Goal: Browse casually: Explore the website without a specific task or goal

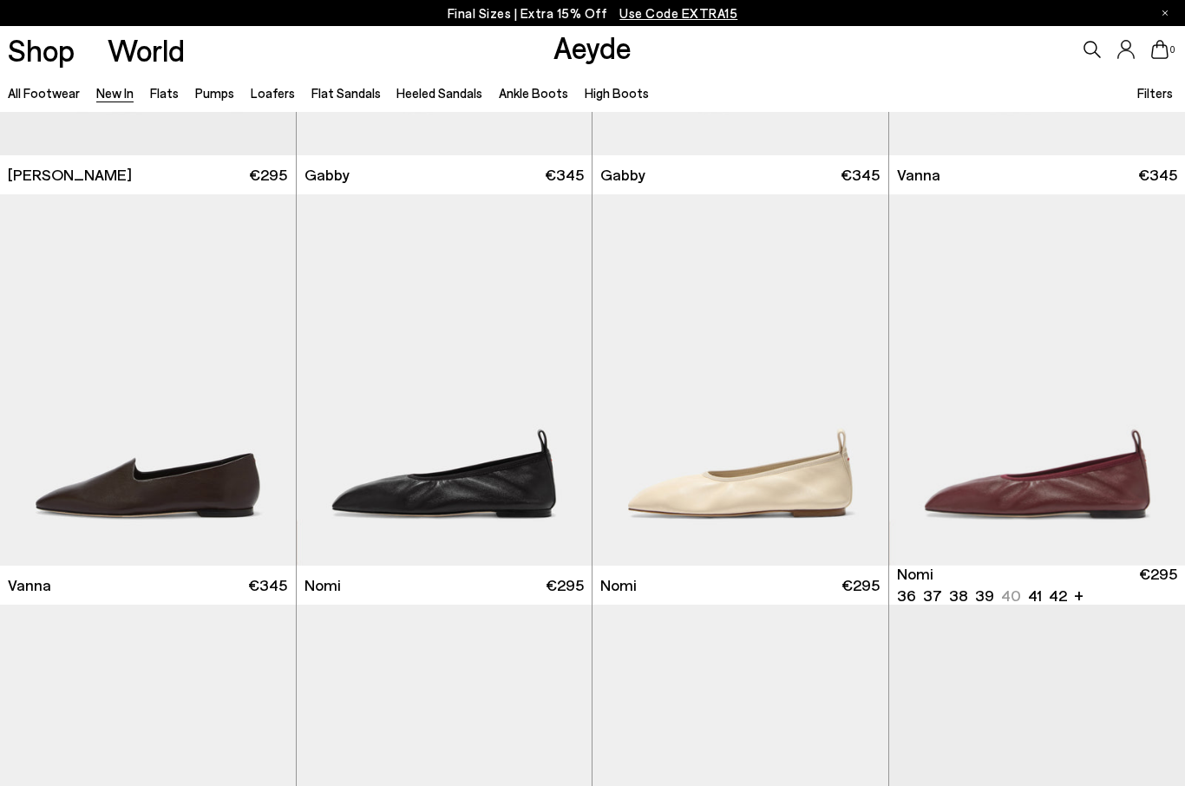
scroll to position [2442, 0]
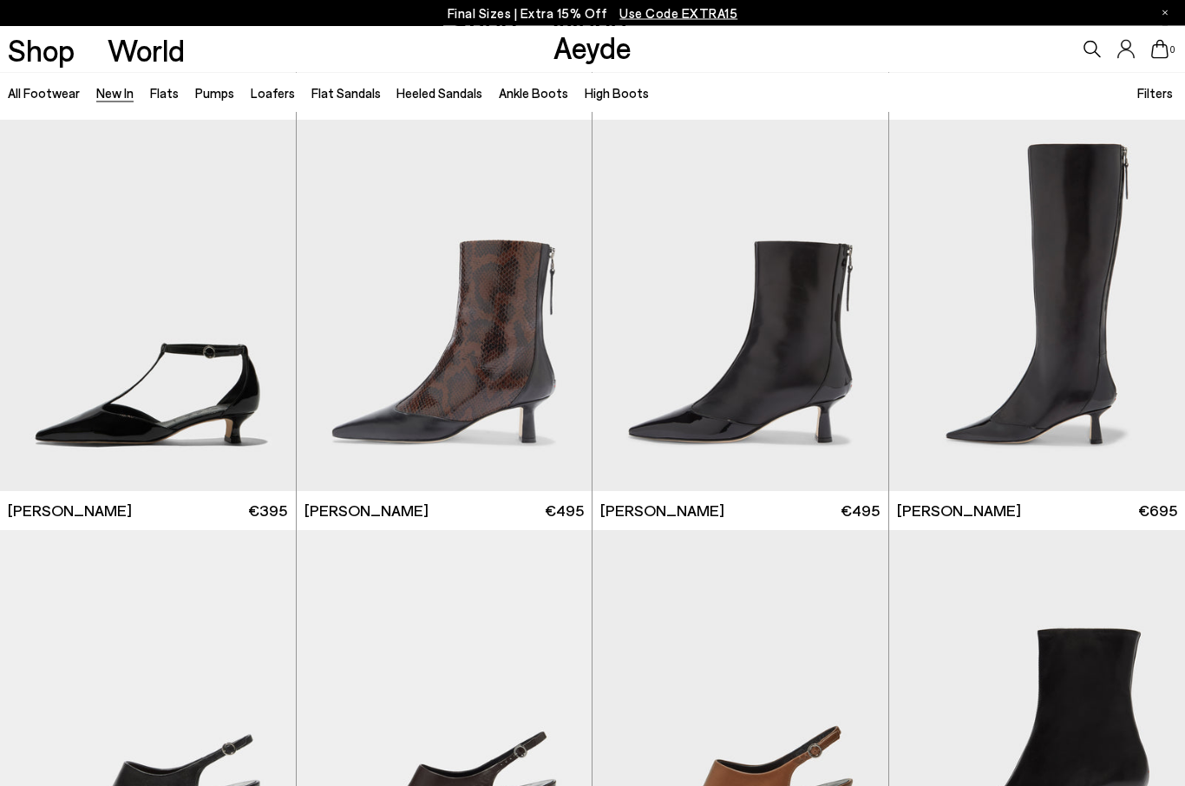
scroll to position [3706, 0]
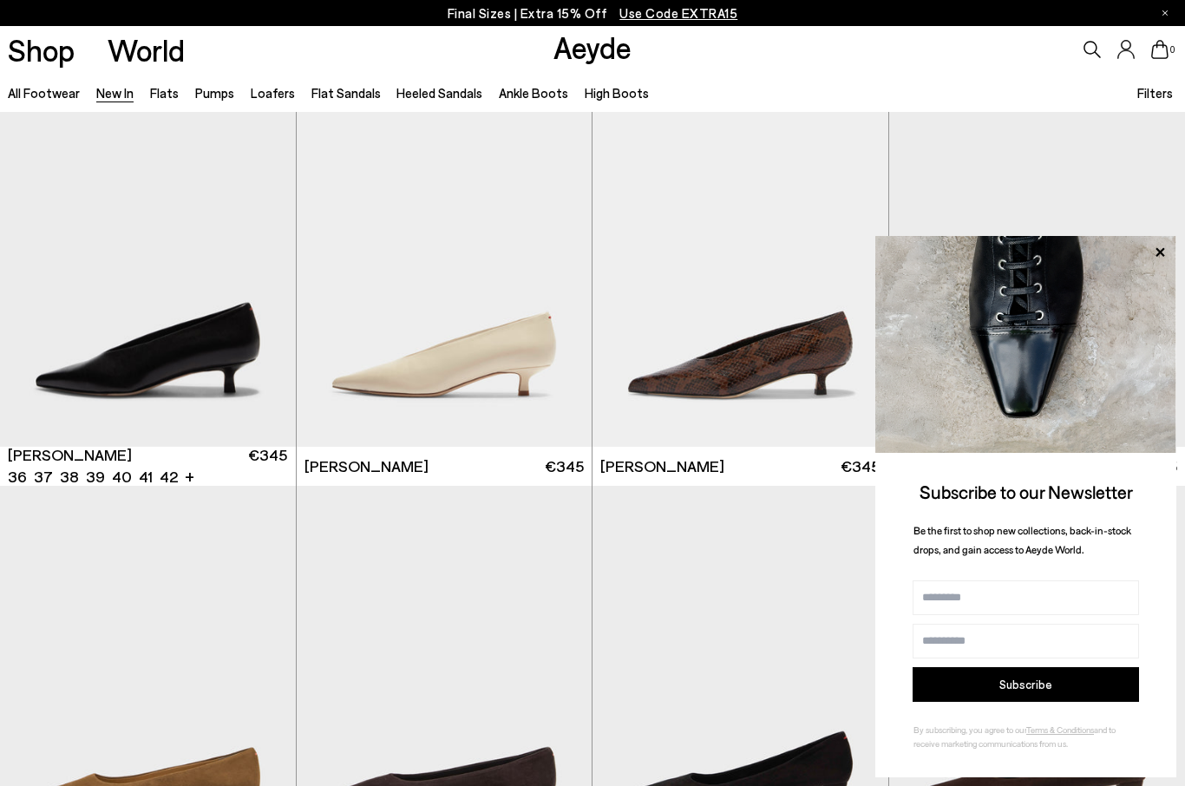
scroll to position [6254, 0]
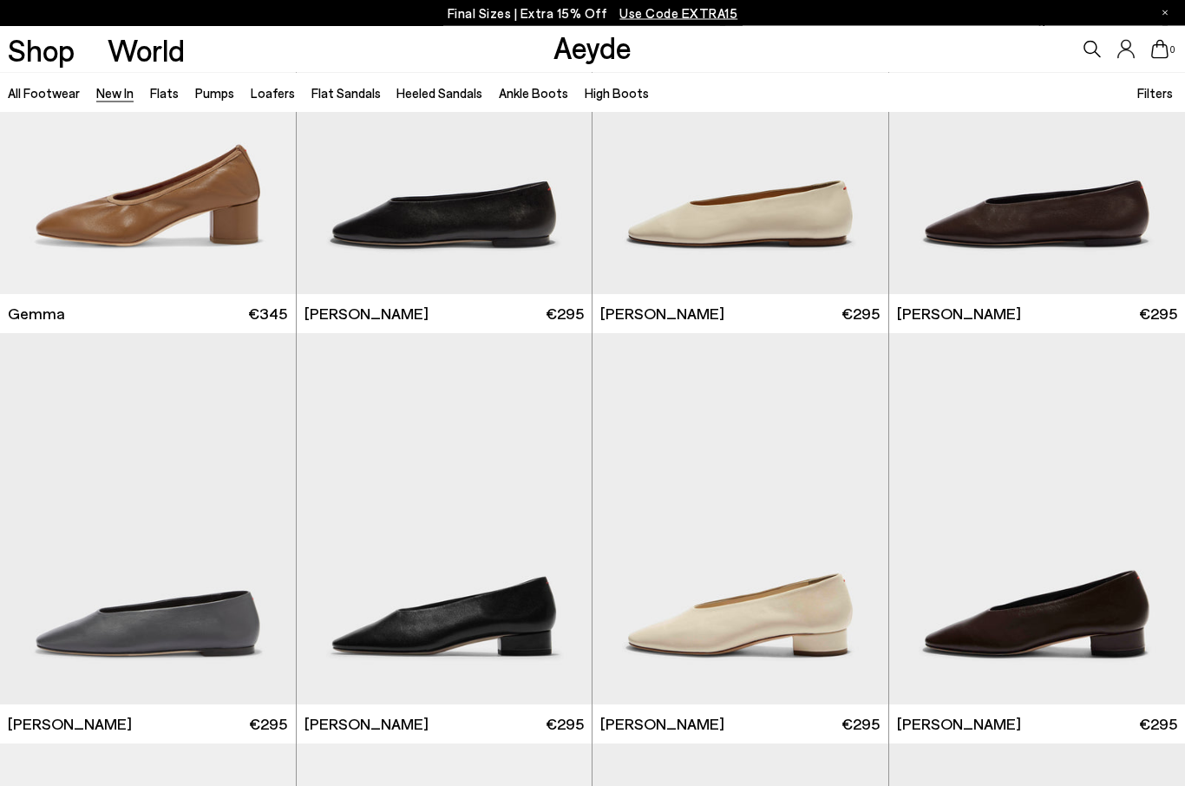
scroll to position [8794, 0]
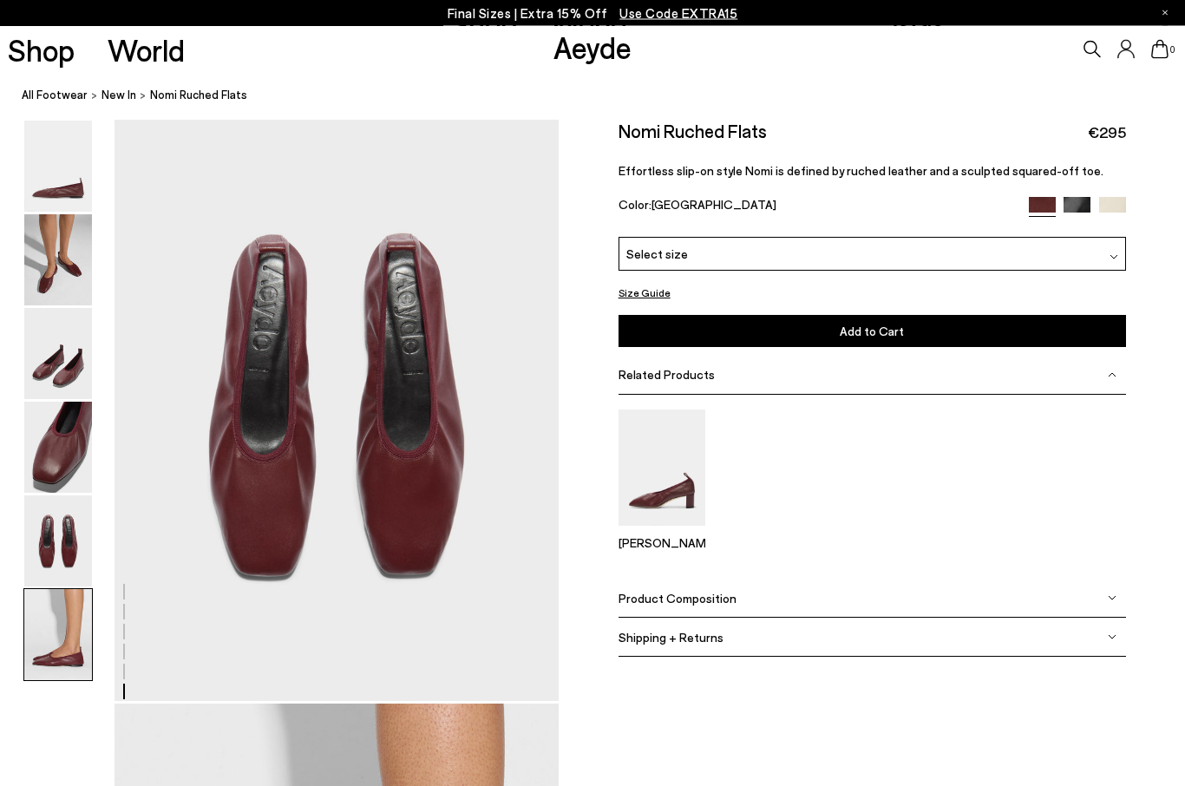
scroll to position [3096, 0]
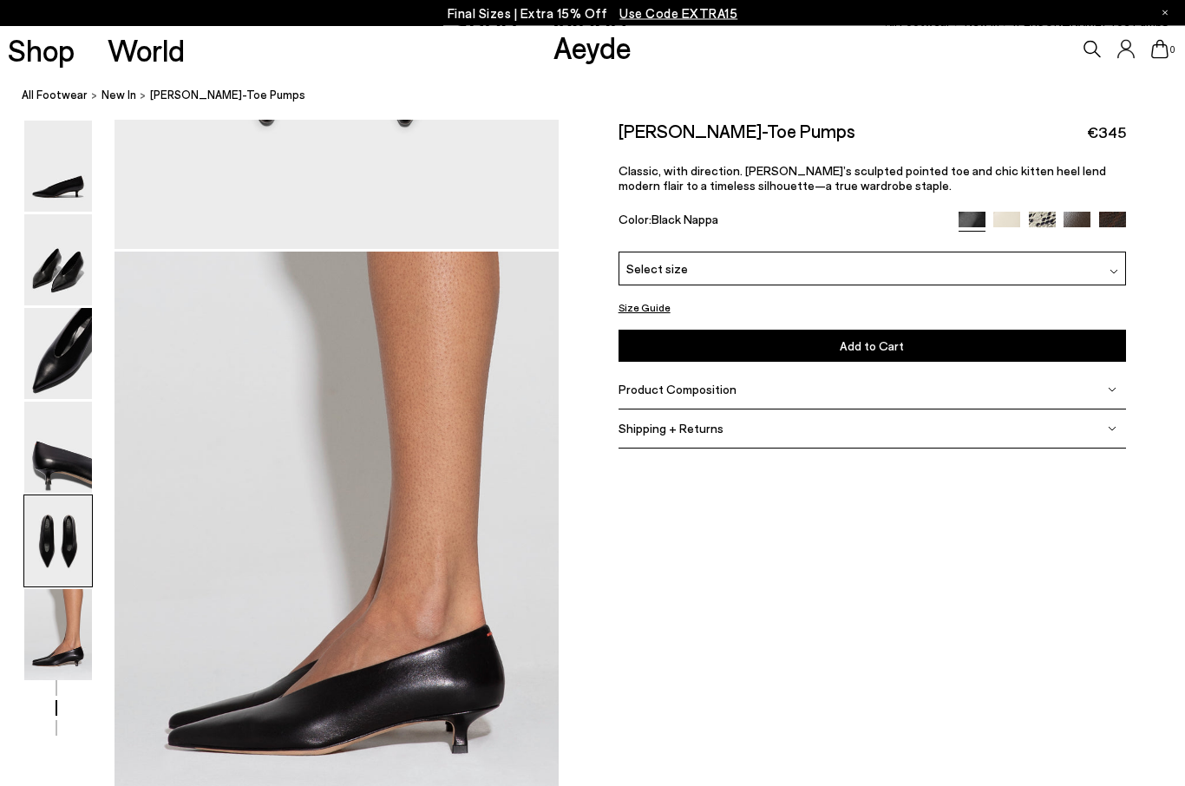
scroll to position [3096, 0]
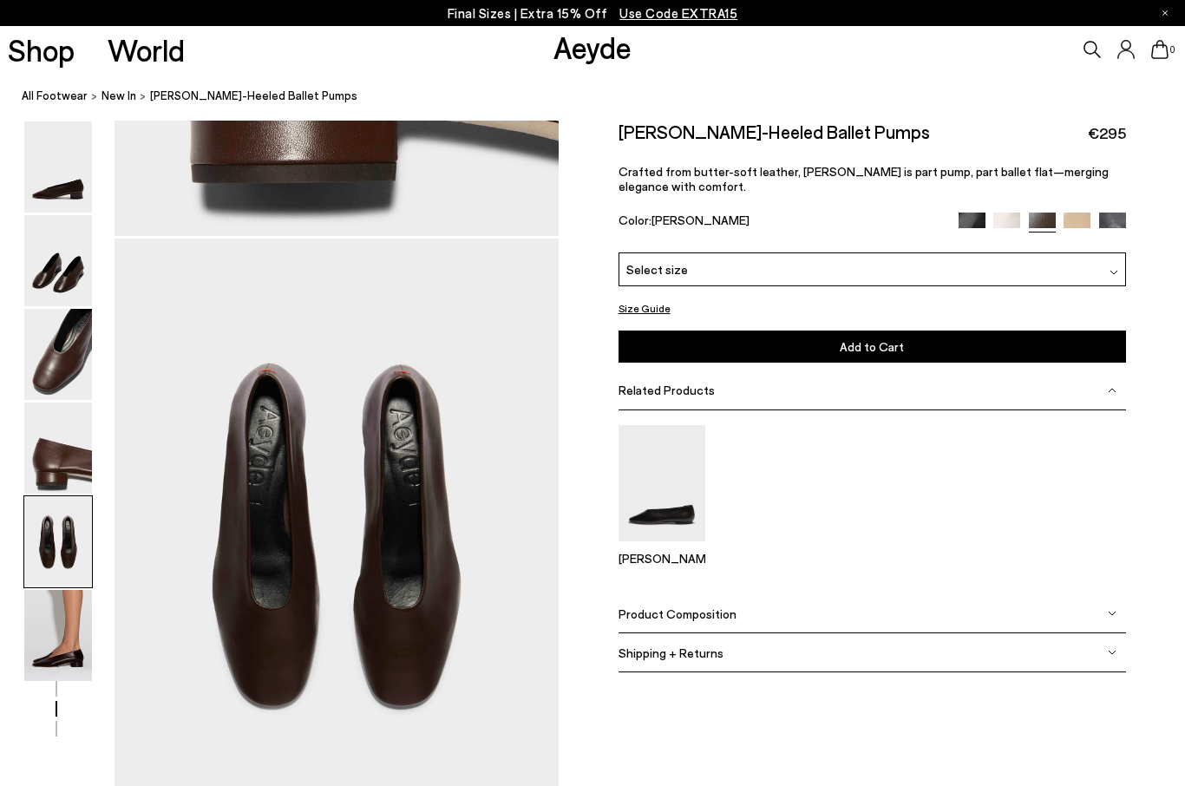
scroll to position [2261, 0]
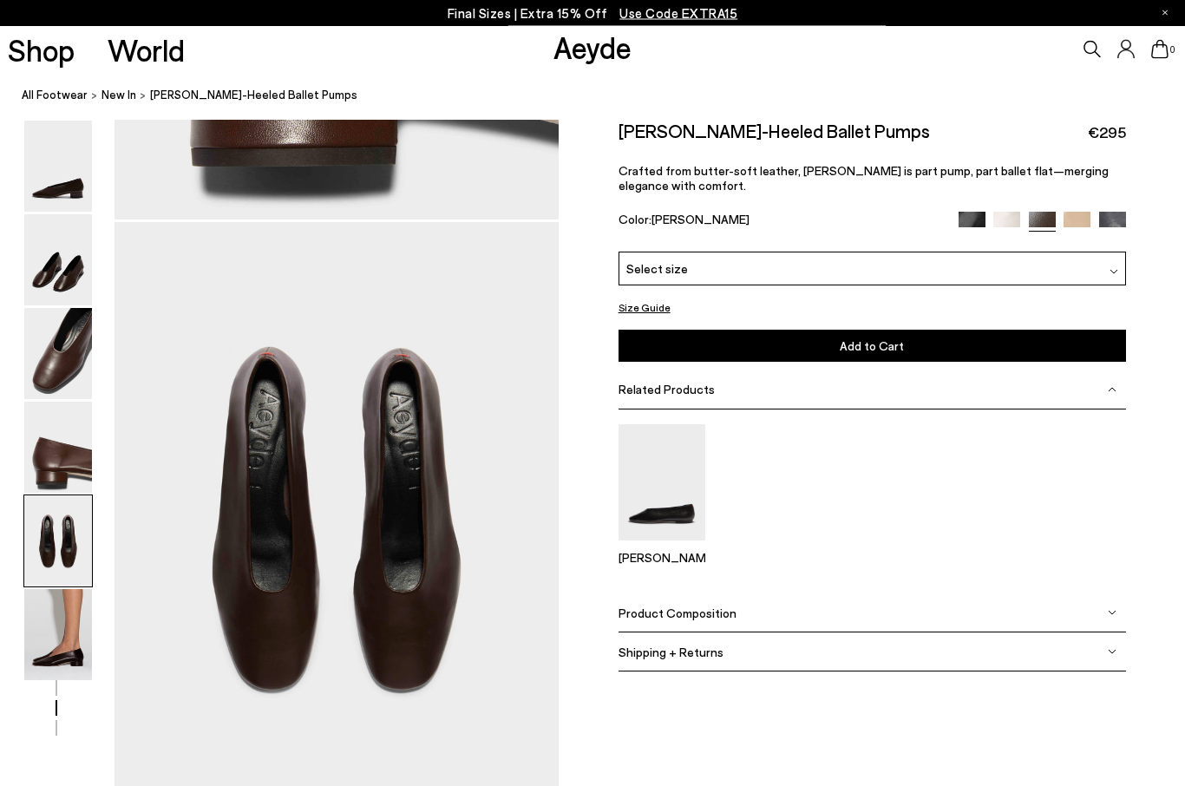
click at [52, 500] on img at bounding box center [58, 541] width 68 height 91
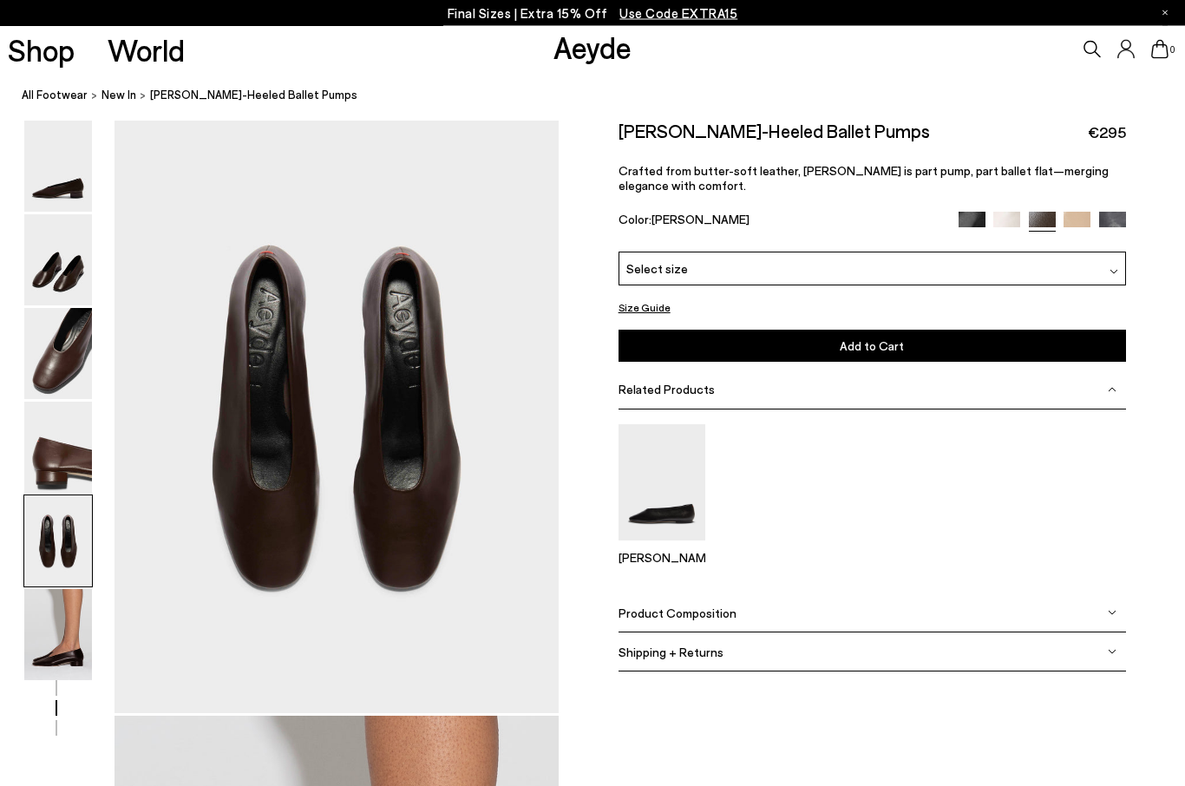
click at [1066, 225] on img at bounding box center [1076, 226] width 27 height 27
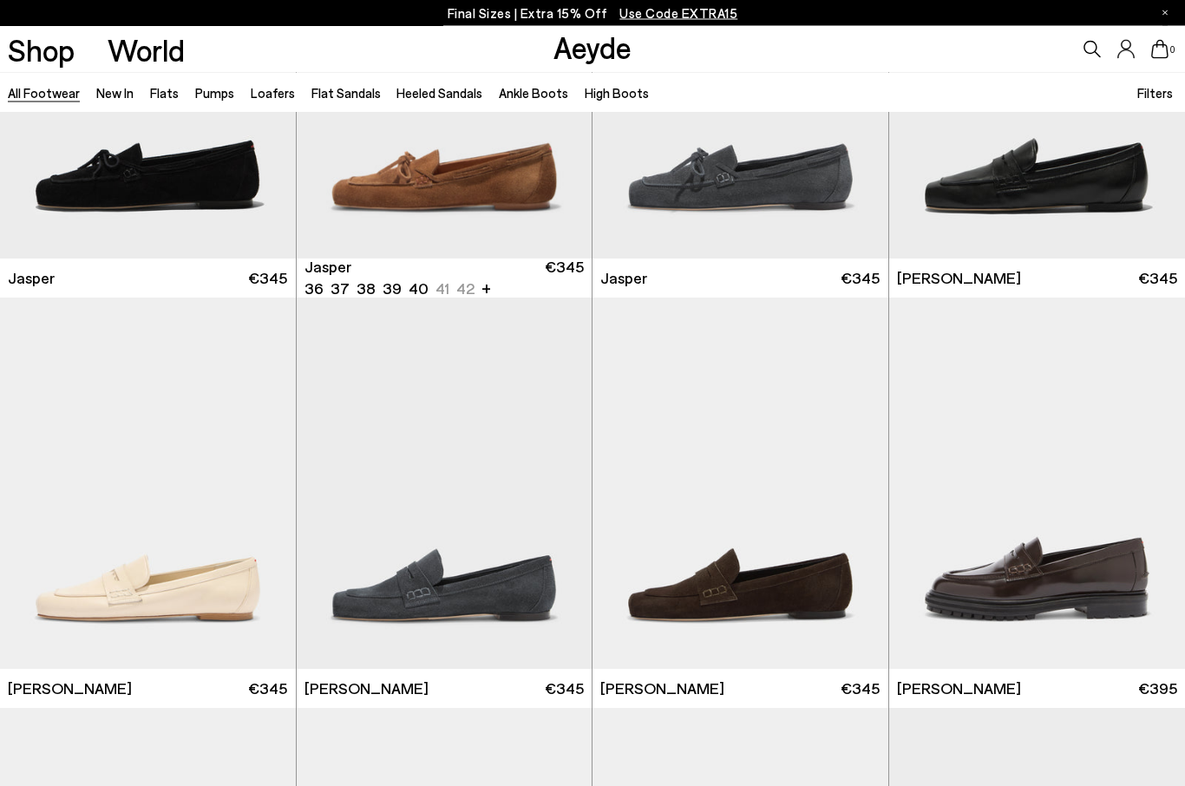
scroll to position [653, 0]
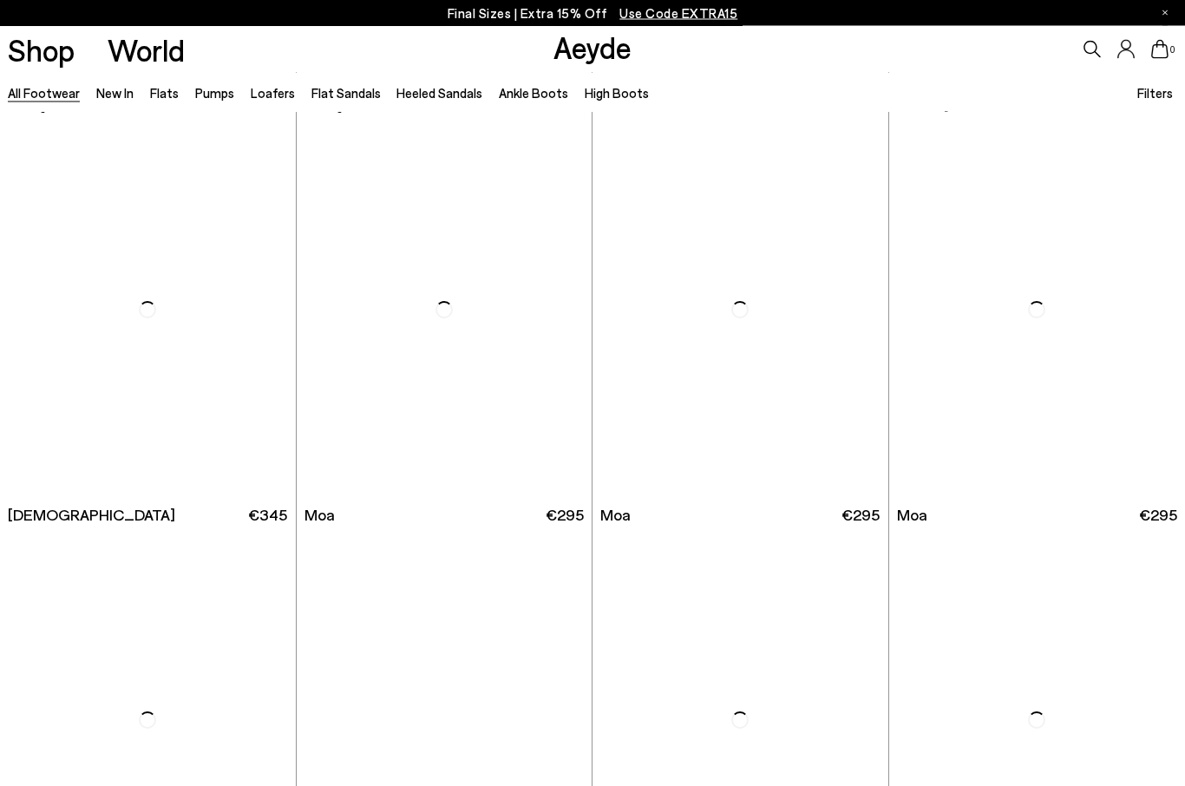
scroll to position [6556, 0]
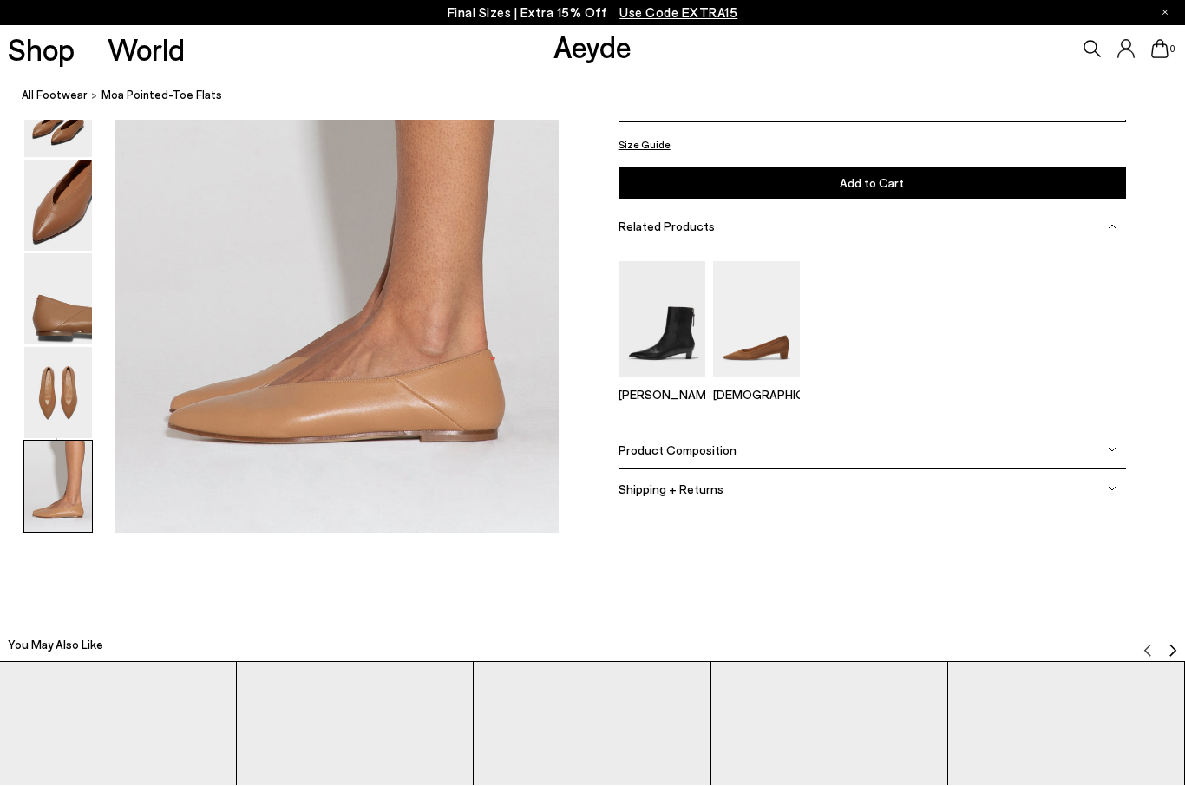
scroll to position [3156, 0]
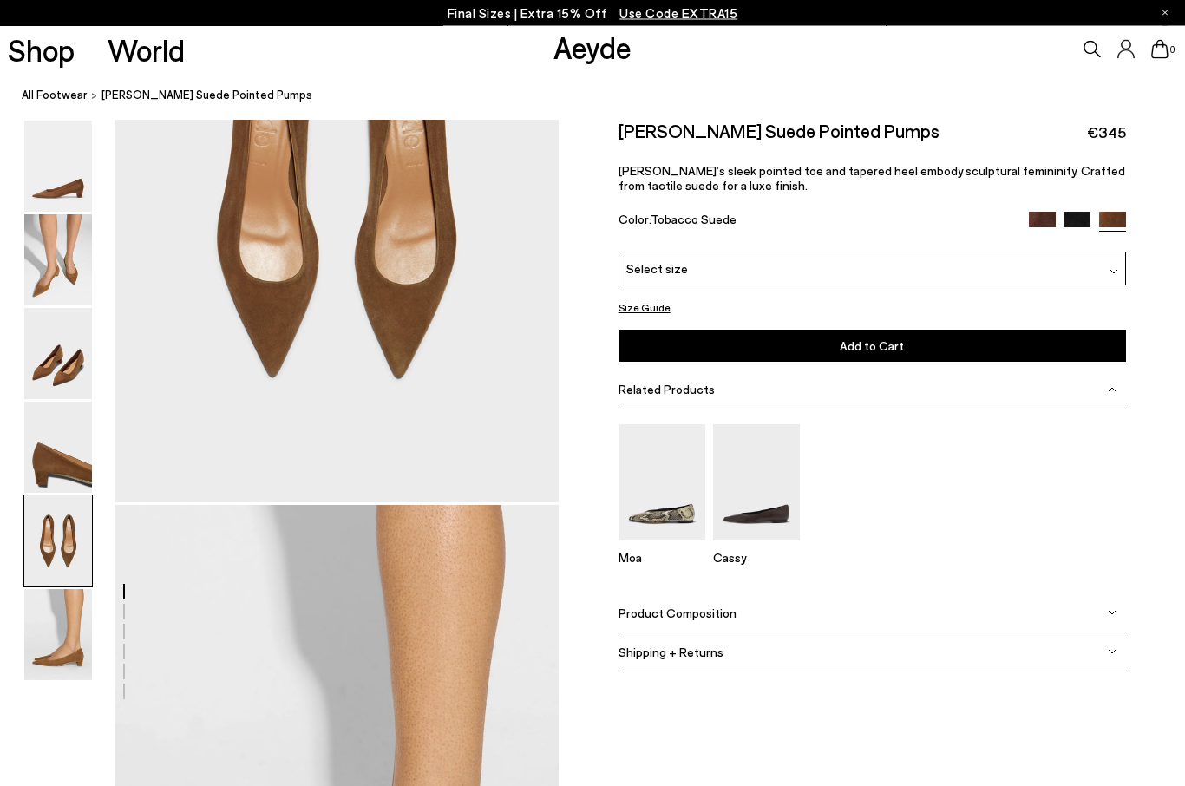
scroll to position [2582, 0]
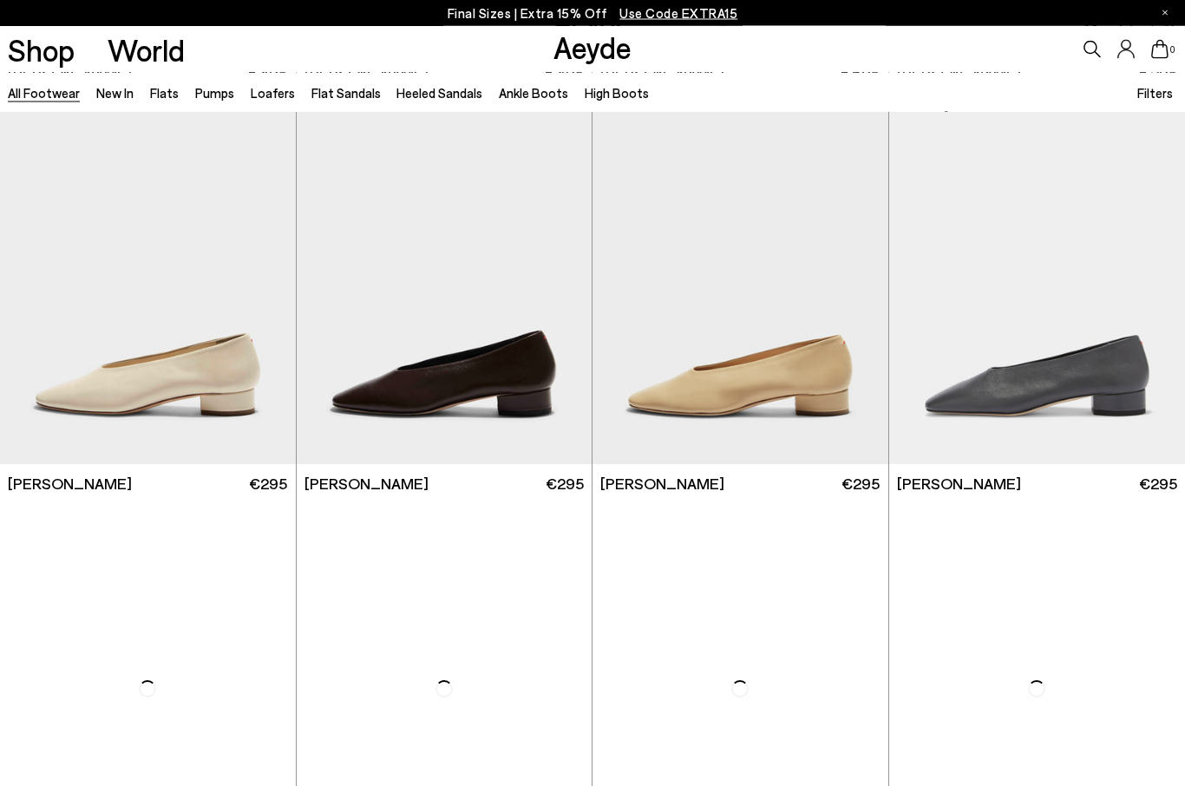
scroll to position [8639, 0]
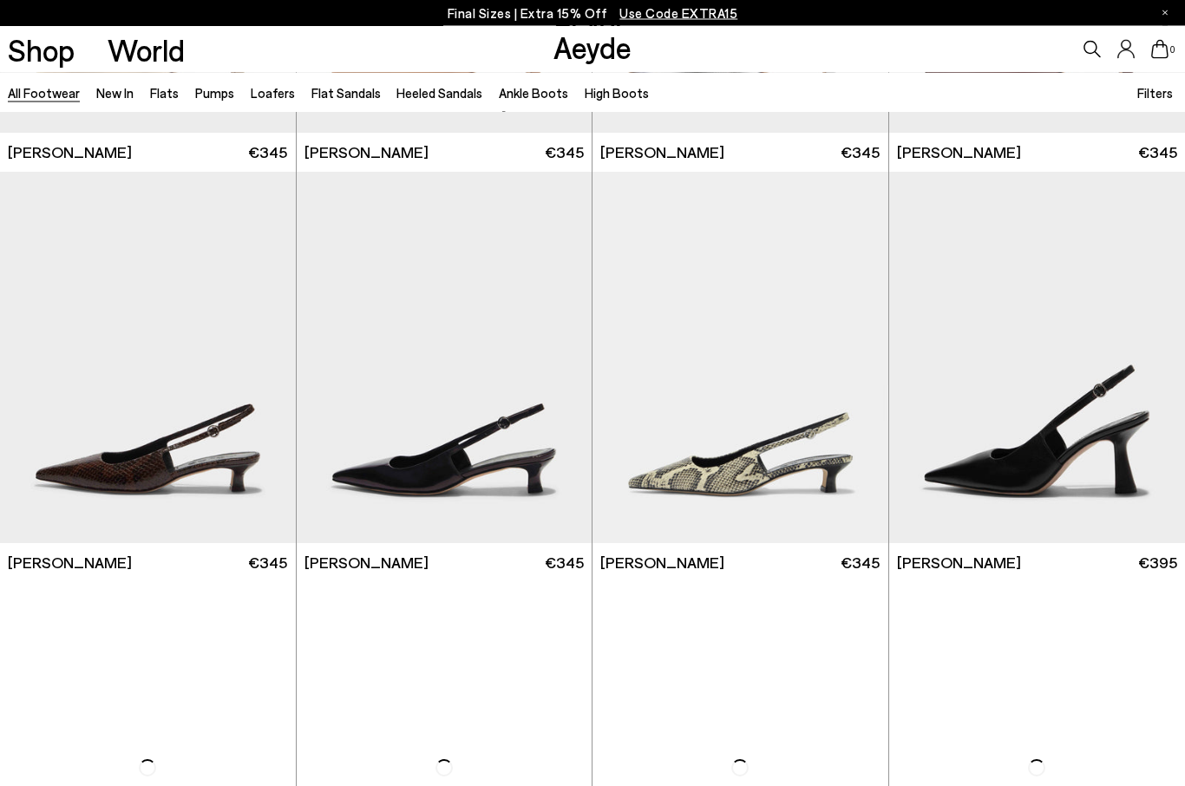
scroll to position [11023, 0]
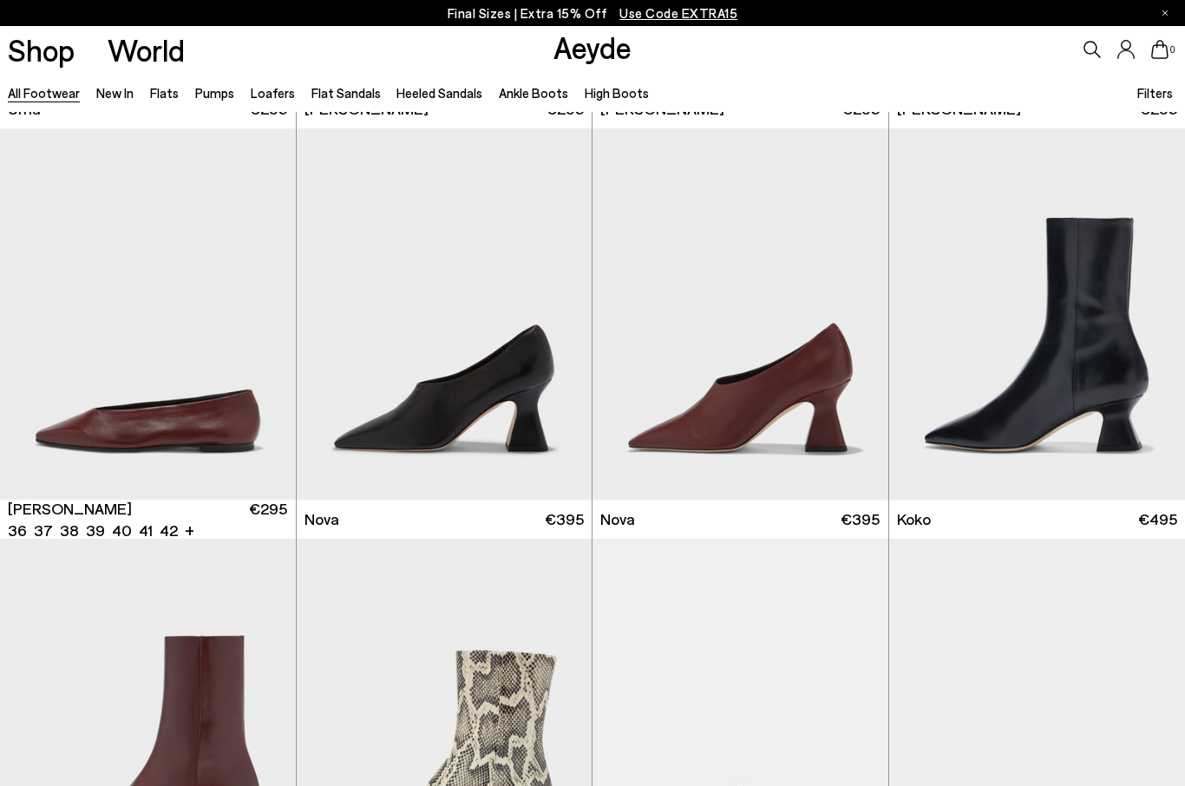
scroll to position [13118, 0]
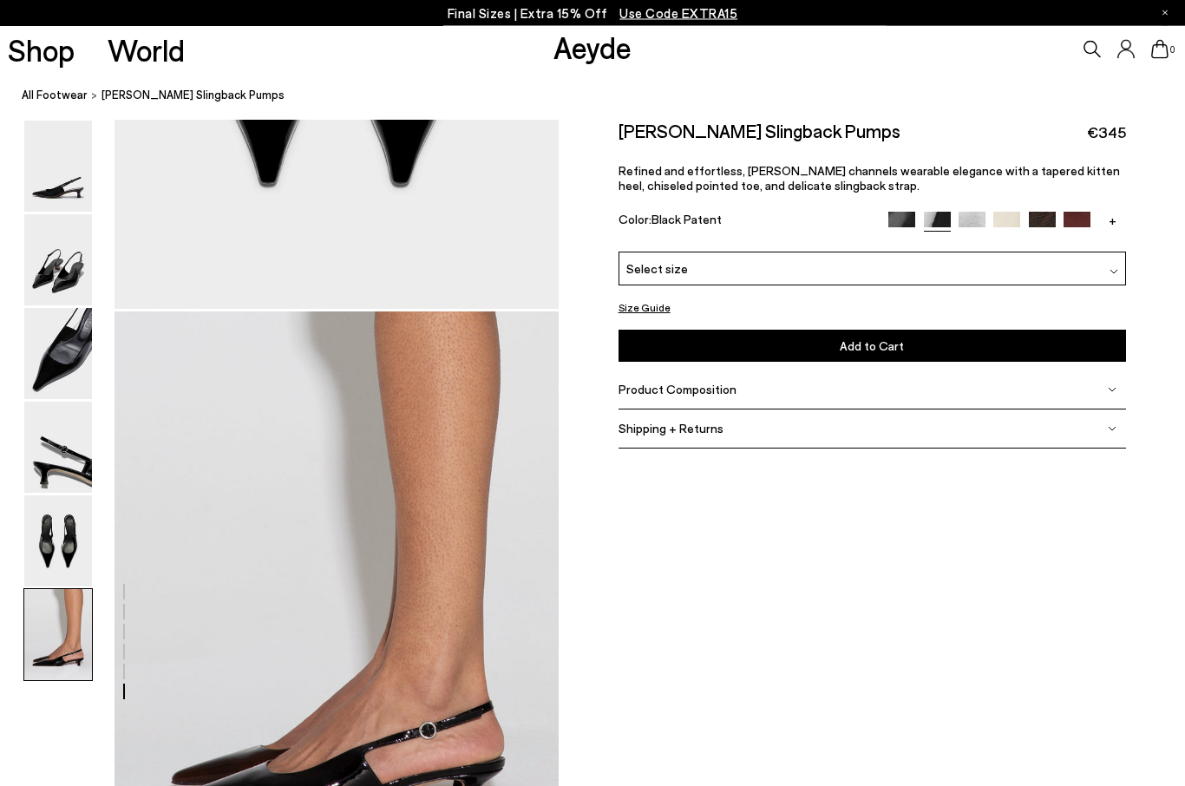
scroll to position [3096, 0]
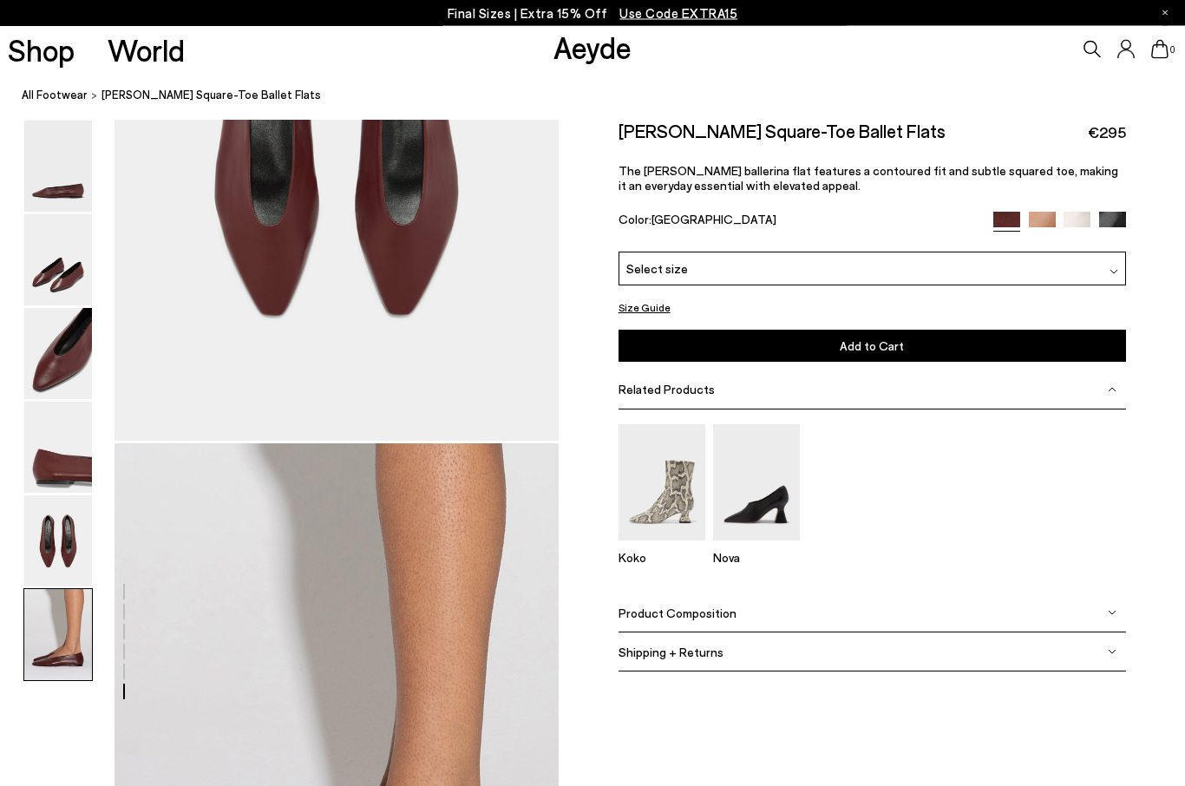
scroll to position [2381, 0]
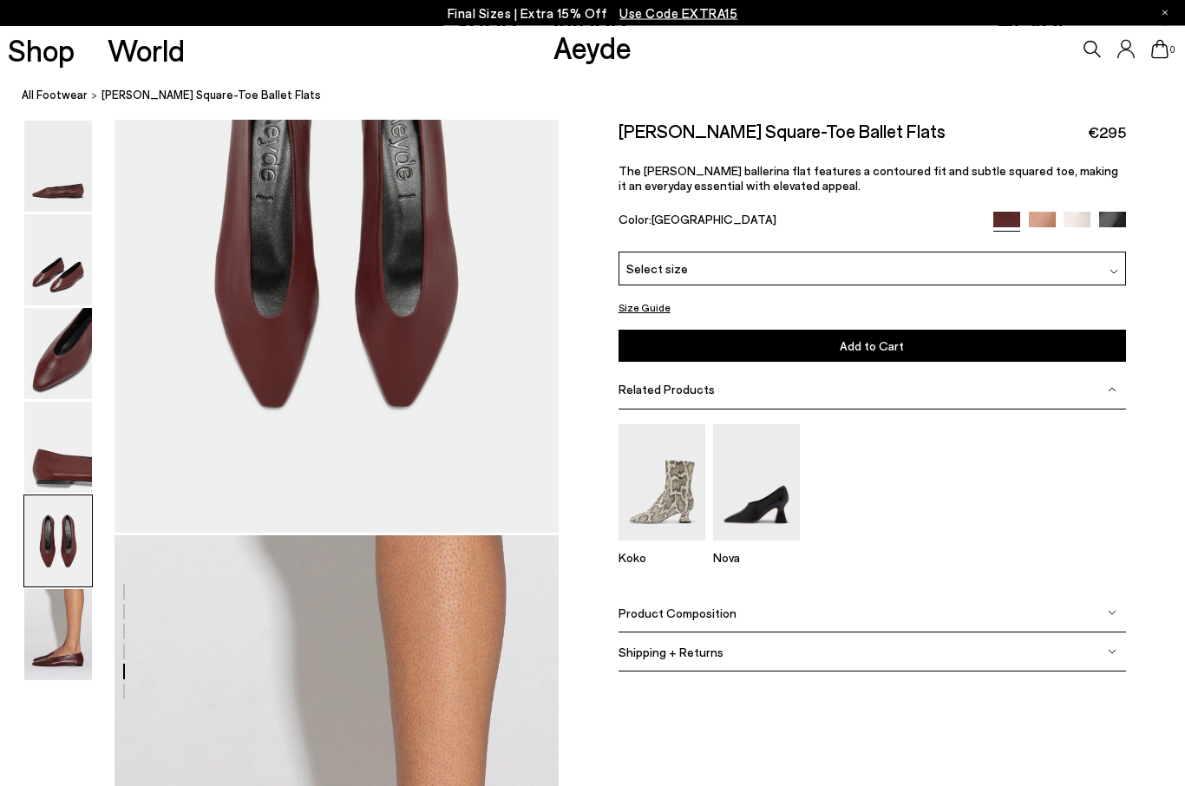
click at [53, 346] on img at bounding box center [58, 354] width 68 height 91
